Goal: Find contact information: Find contact information

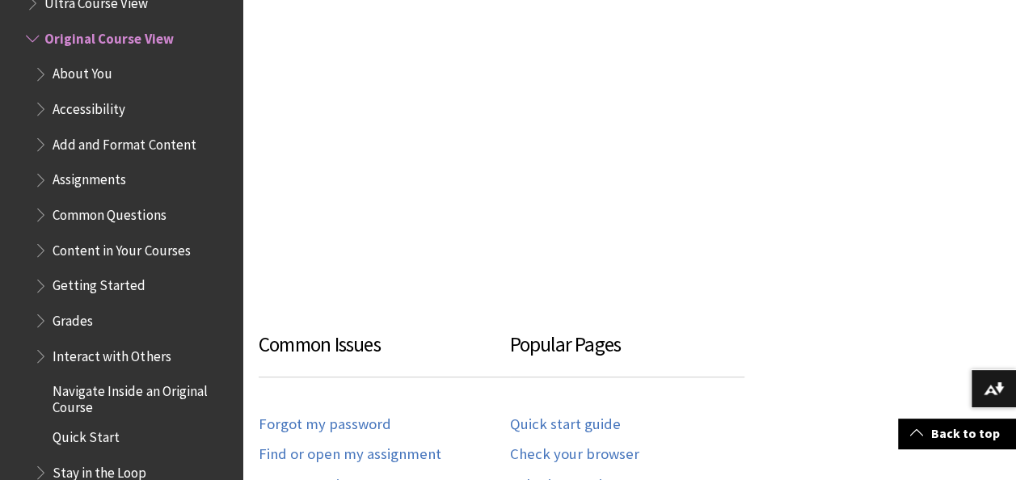
scroll to position [808, 0]
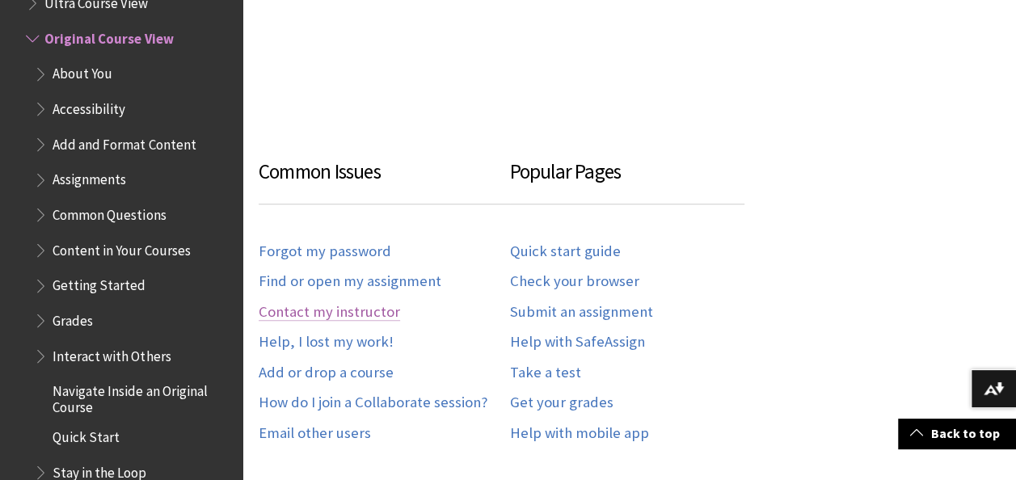
click at [364, 309] on link "Contact my instructor" at bounding box center [329, 312] width 141 height 19
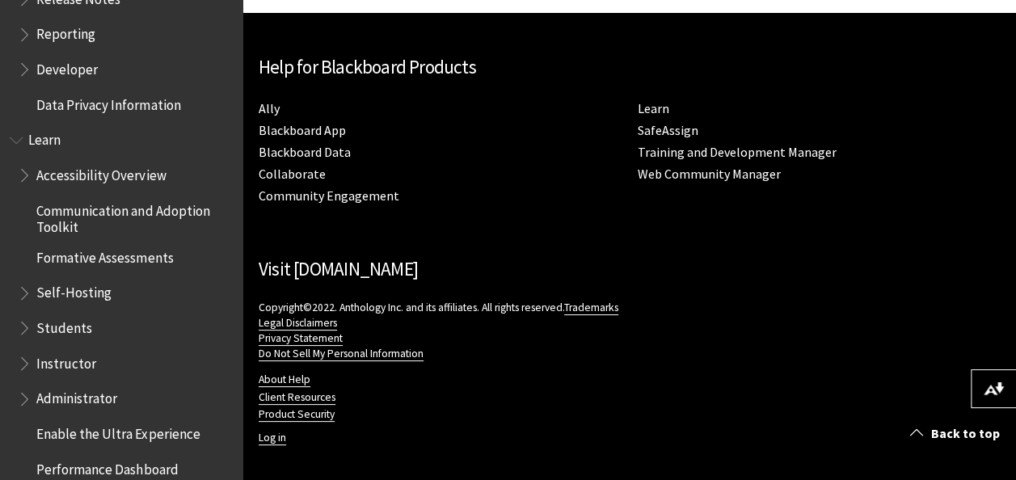
scroll to position [1293, 0]
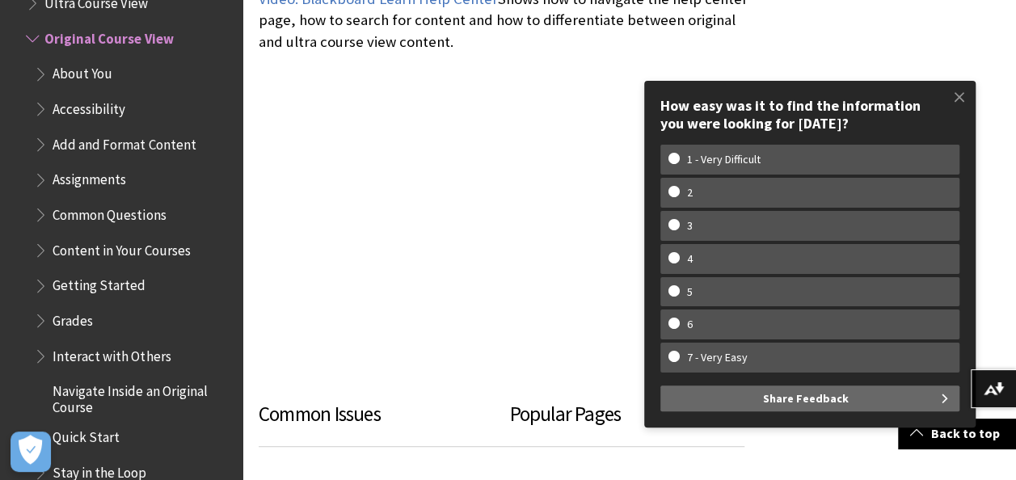
scroll to position [1910, 0]
click at [956, 89] on span at bounding box center [959, 97] width 34 height 34
